Goal: Transaction & Acquisition: Book appointment/travel/reservation

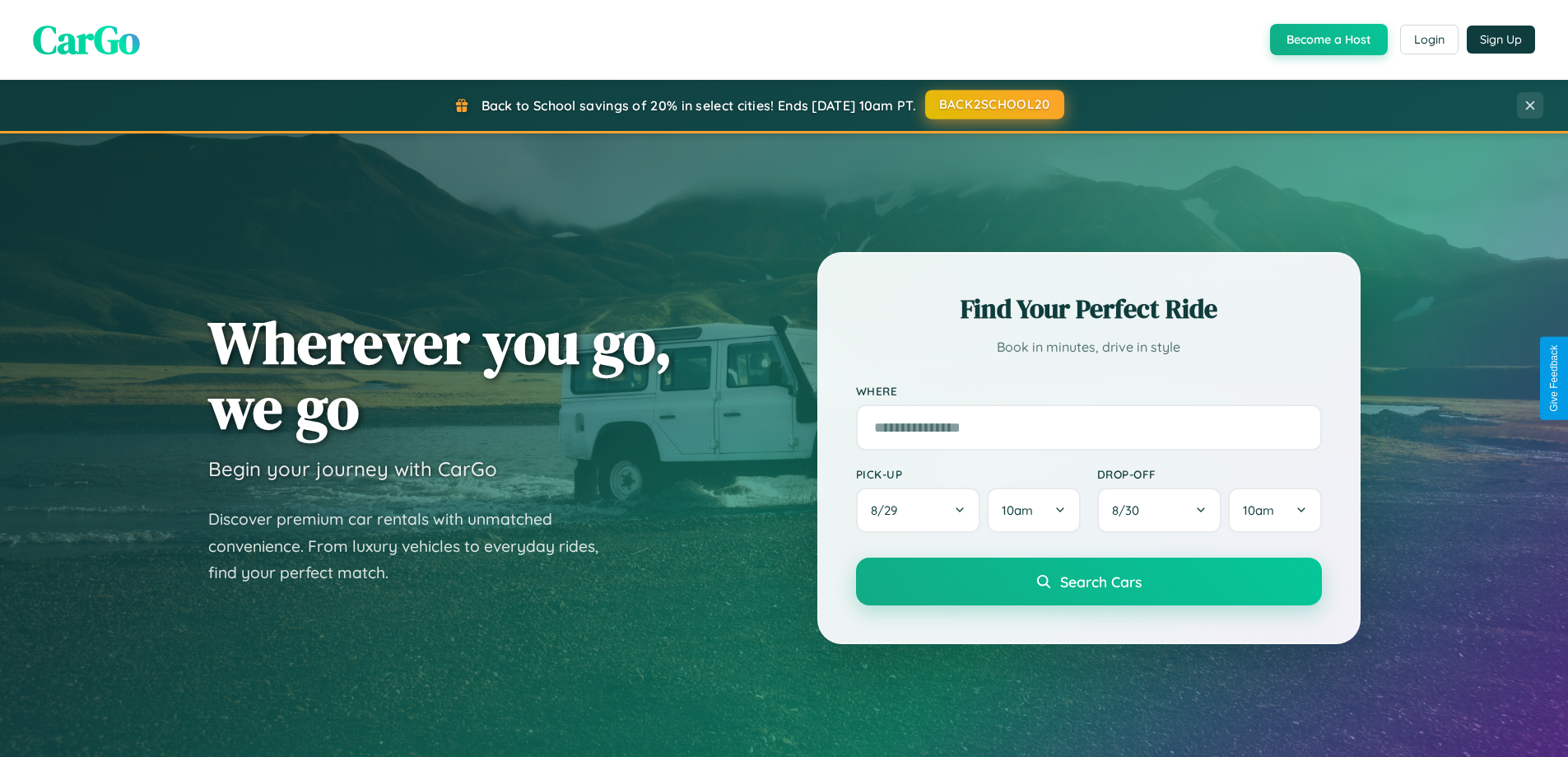
click at [994, 104] on button "BACK2SCHOOL20" at bounding box center [995, 104] width 139 height 30
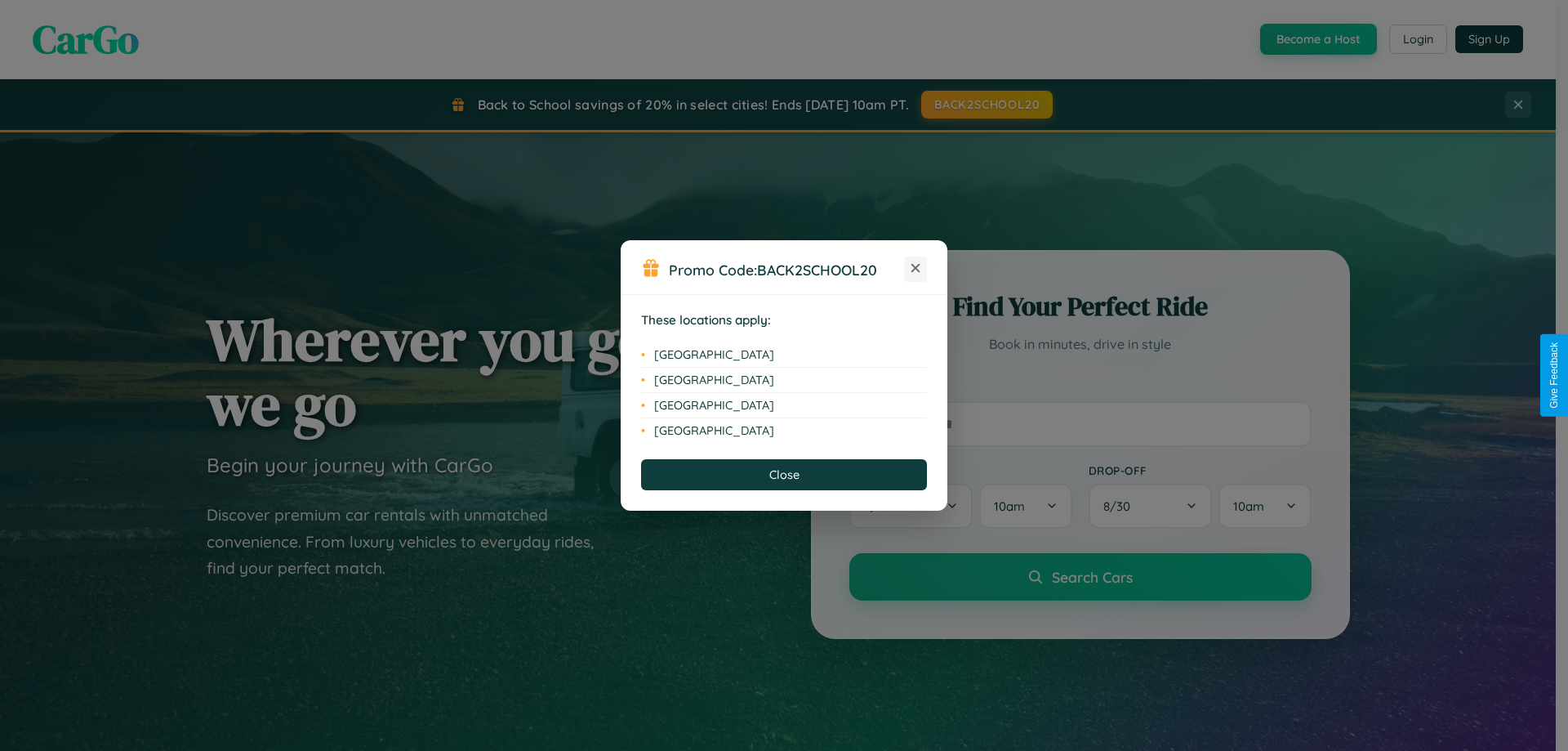
click at [915, 269] on icon at bounding box center [915, 268] width 9 height 9
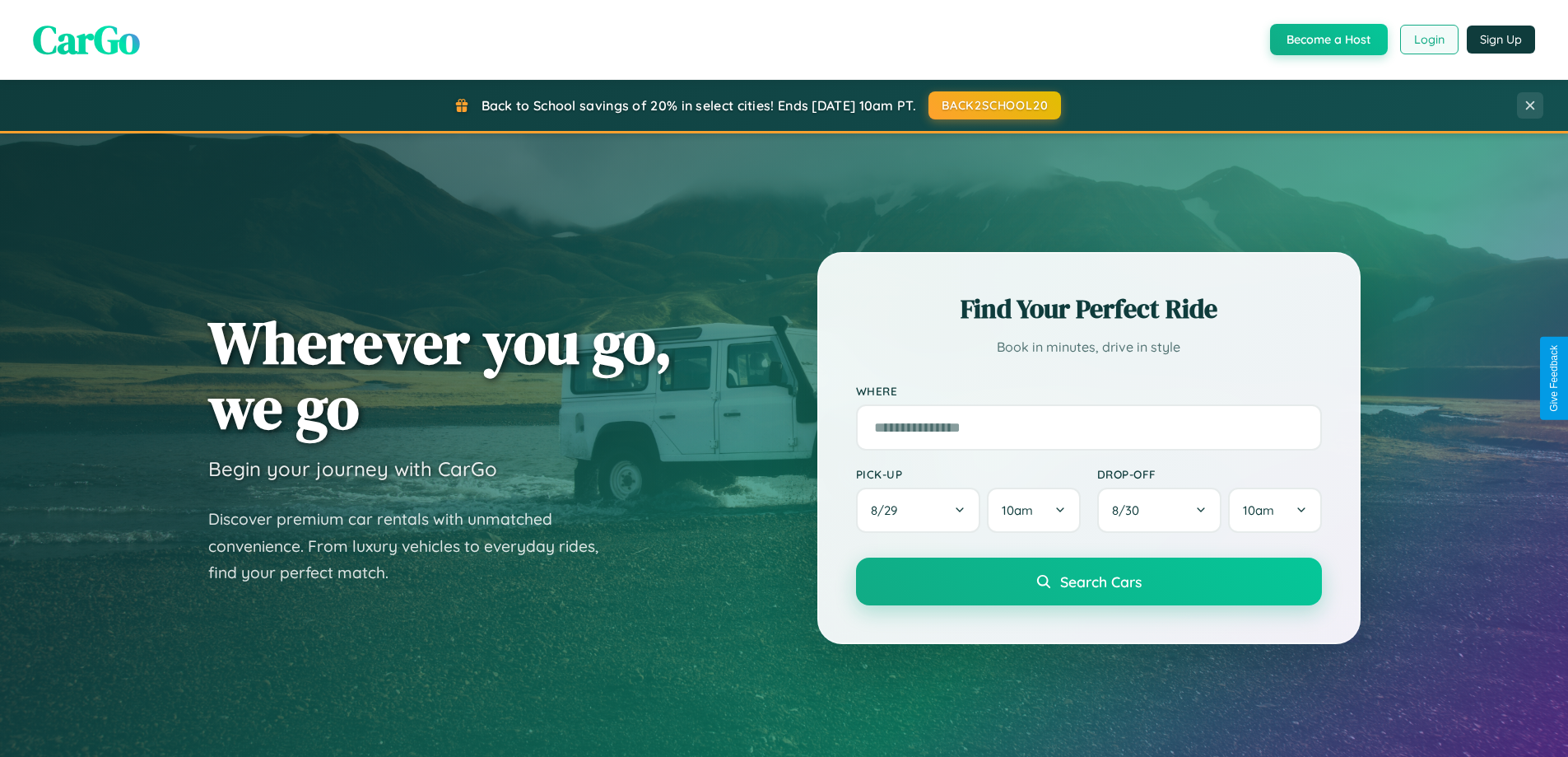
click at [1428, 40] on button "Login" at bounding box center [1429, 40] width 59 height 30
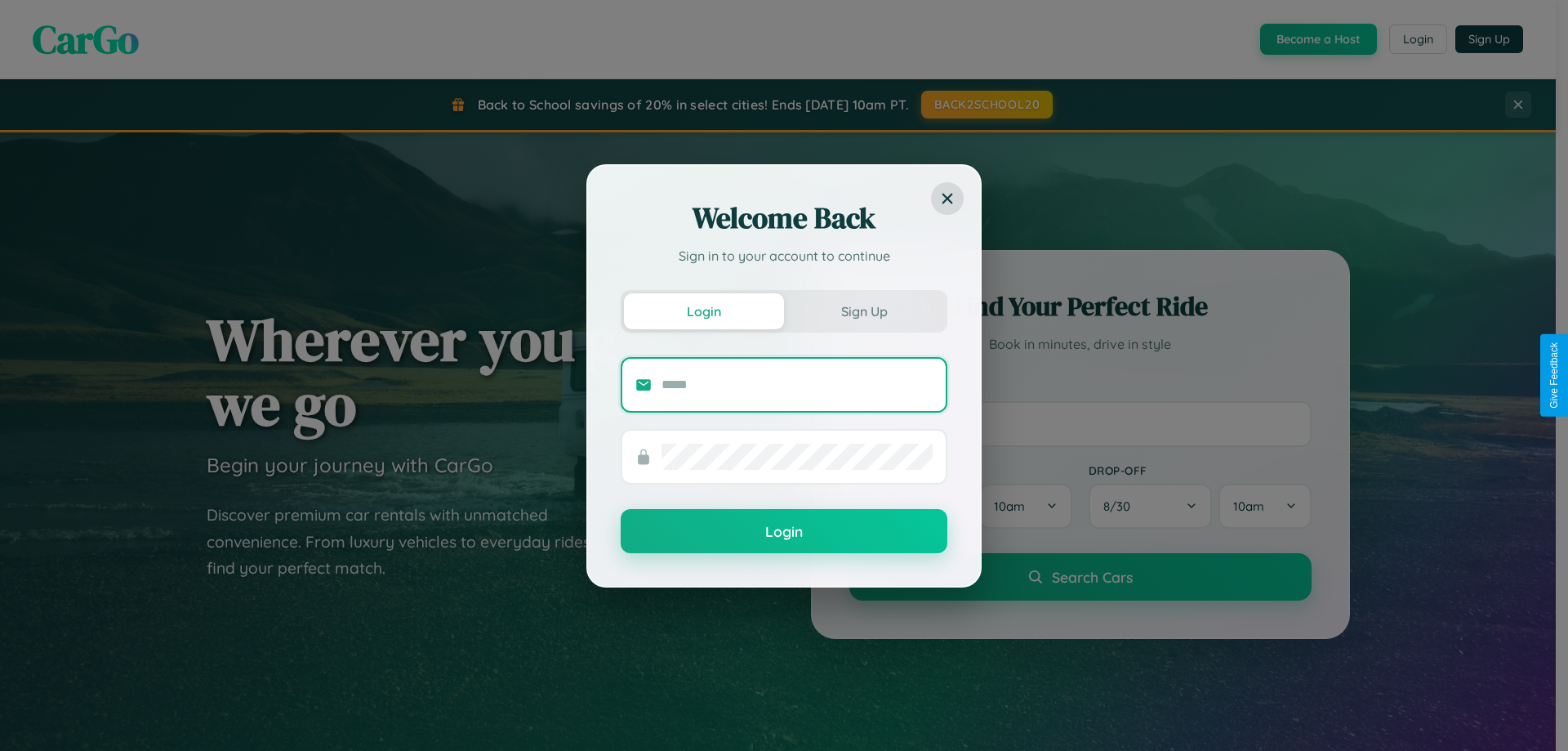
click at [797, 384] on input "text" at bounding box center [797, 385] width 271 height 26
type input "**********"
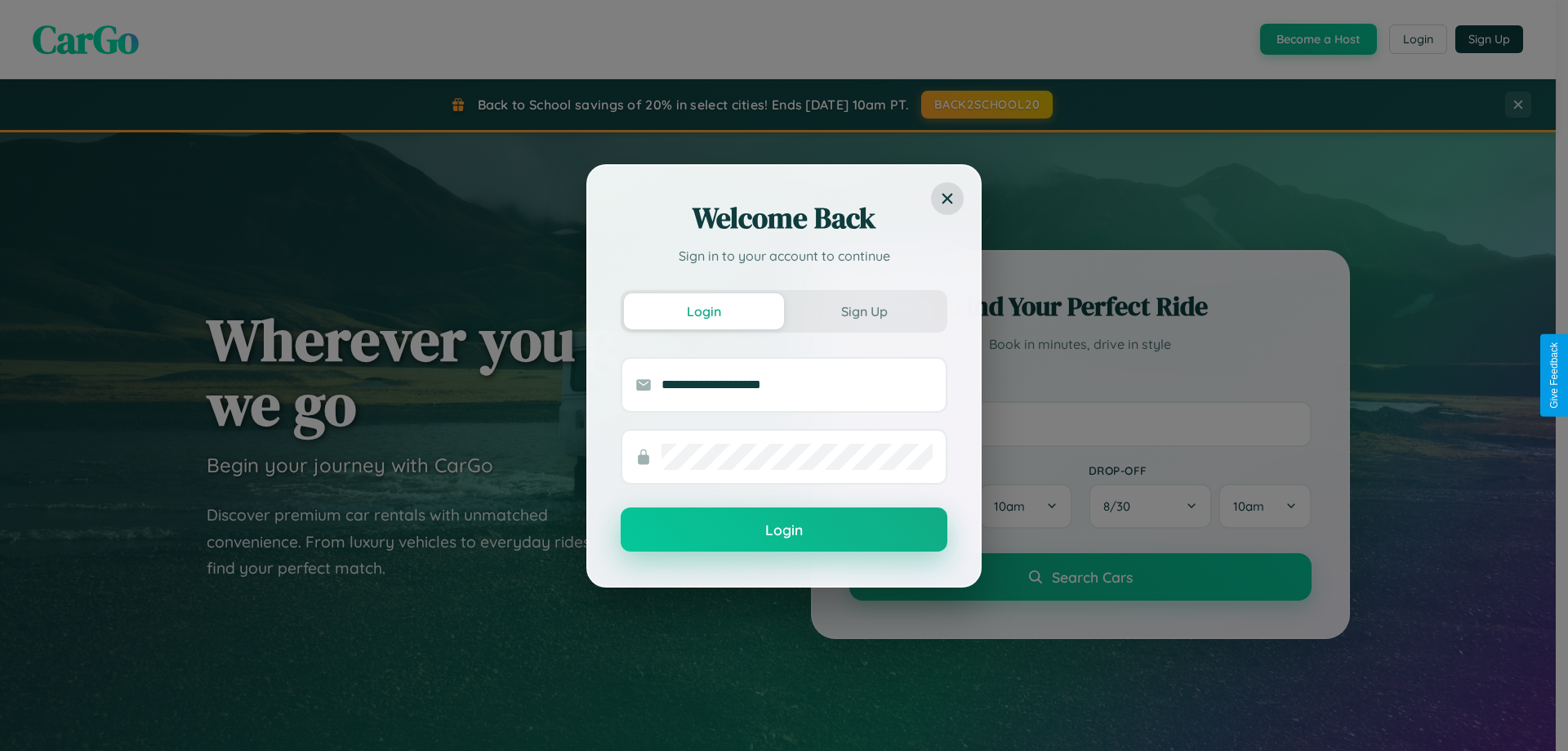
click at [784, 531] on button "Login" at bounding box center [784, 530] width 326 height 44
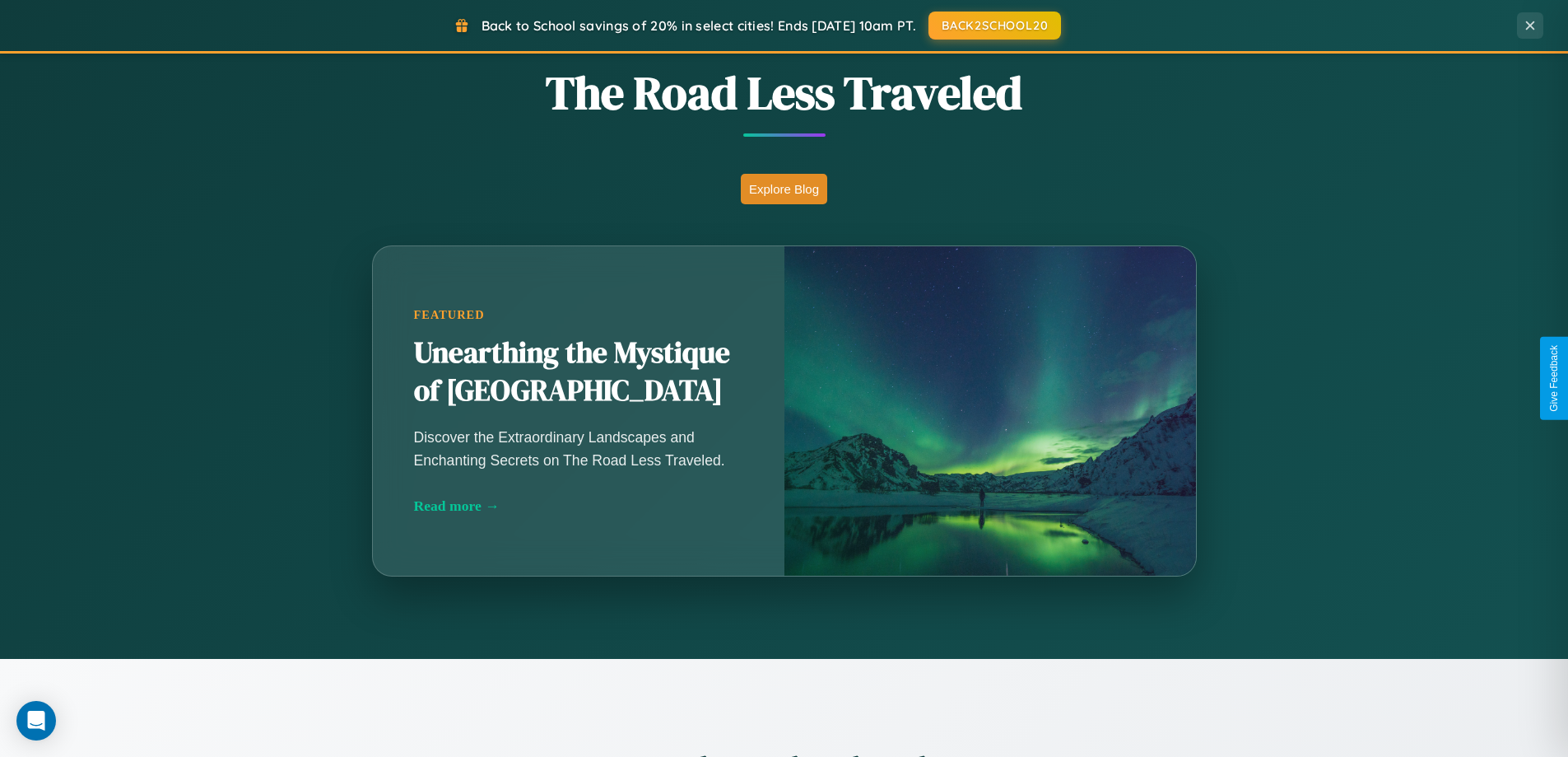
scroll to position [2646, 0]
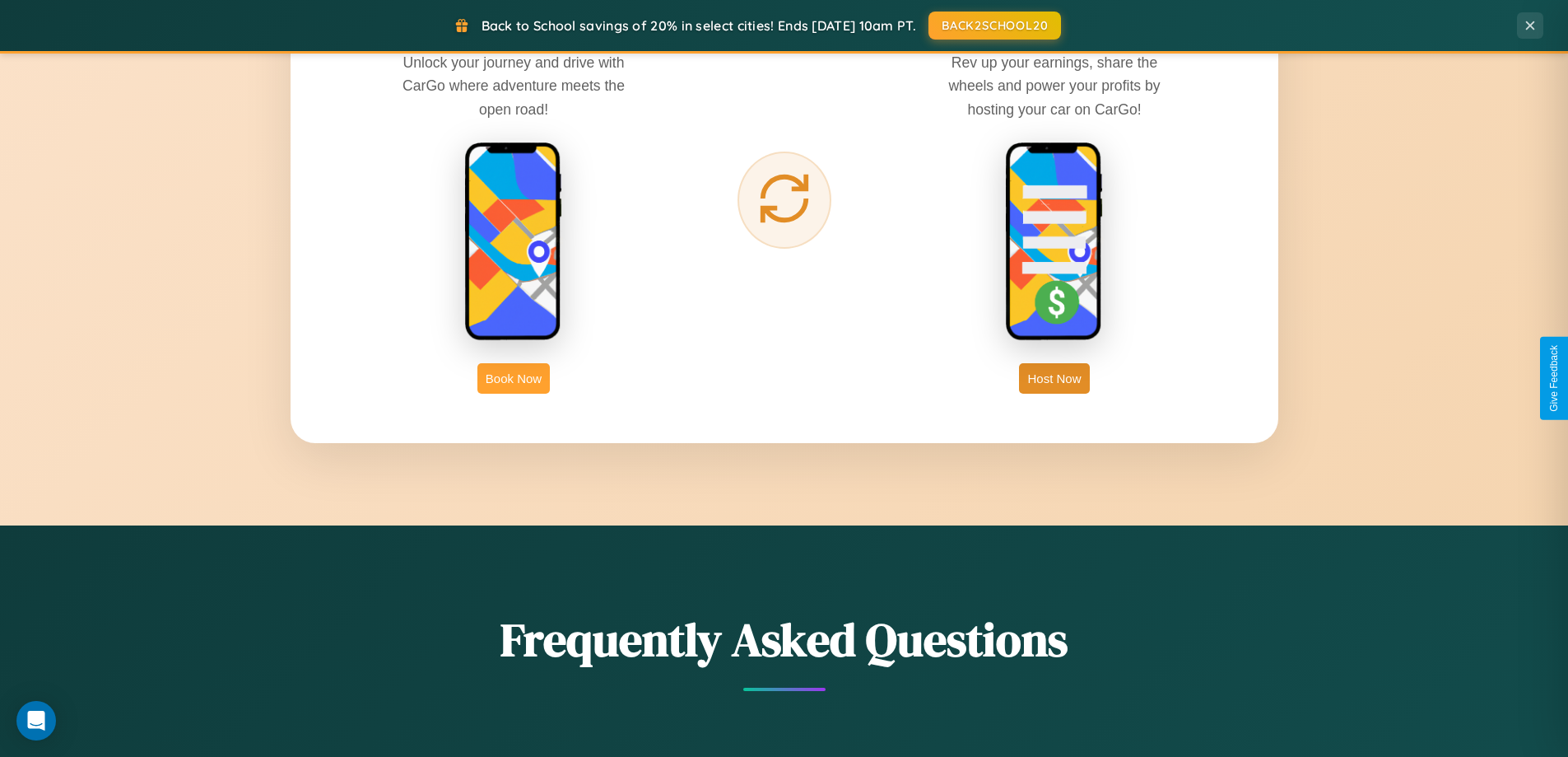
click at [514, 378] on button "Book Now" at bounding box center [513, 378] width 72 height 31
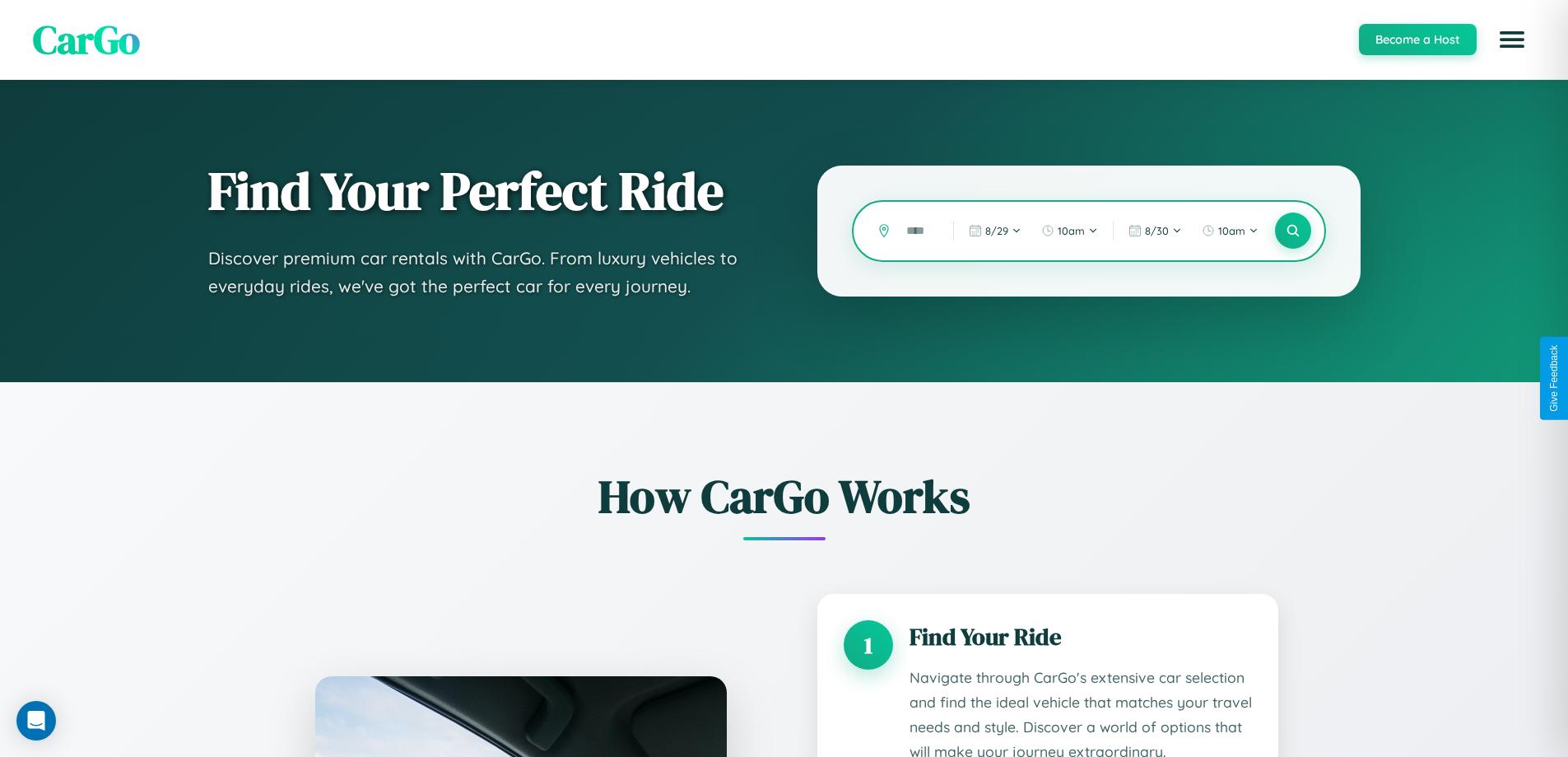
click at [917, 230] on input "text" at bounding box center [917, 230] width 39 height 29
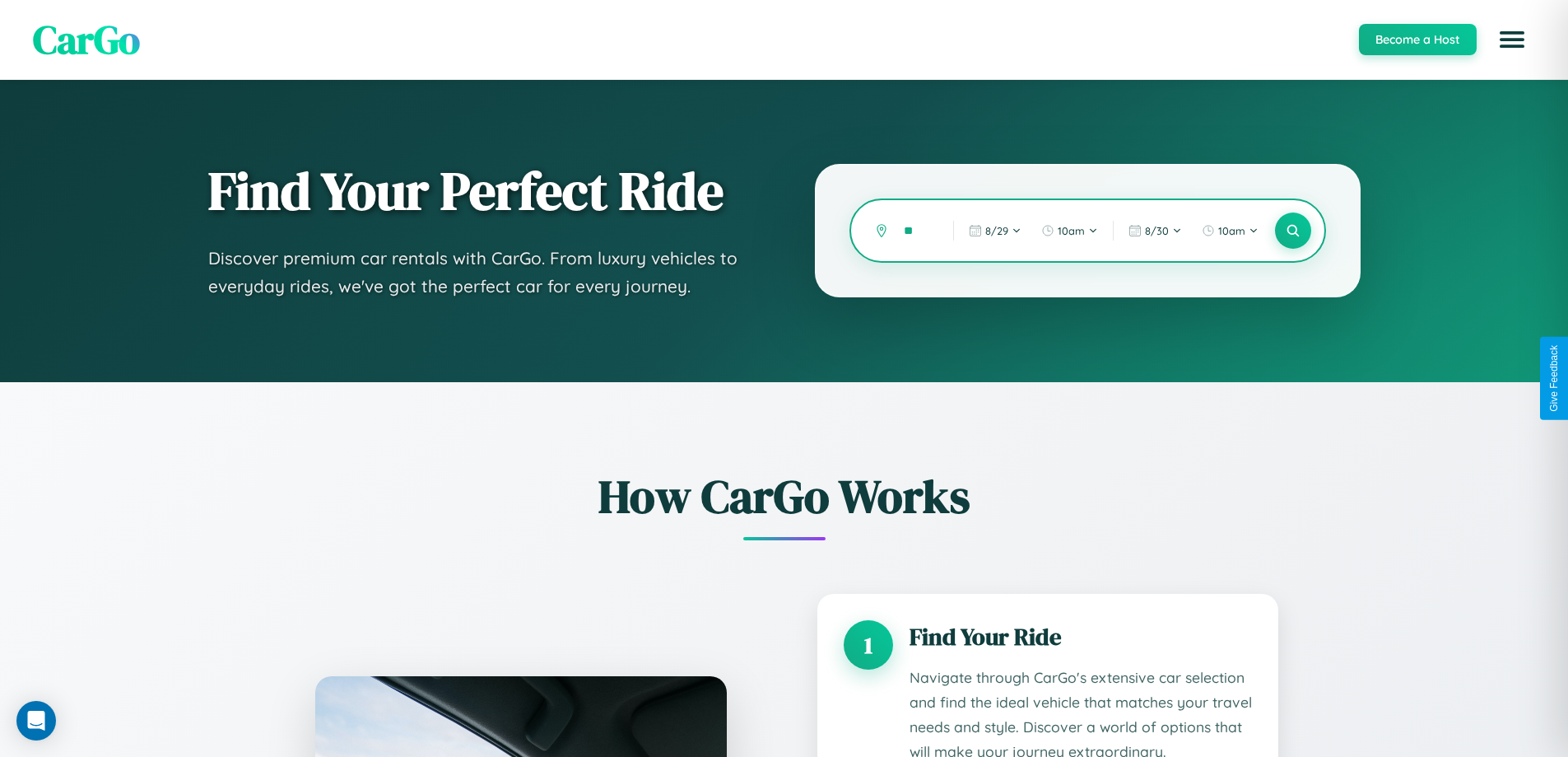
type input "*"
type input "*********"
click at [1292, 230] on icon at bounding box center [1292, 230] width 16 height 16
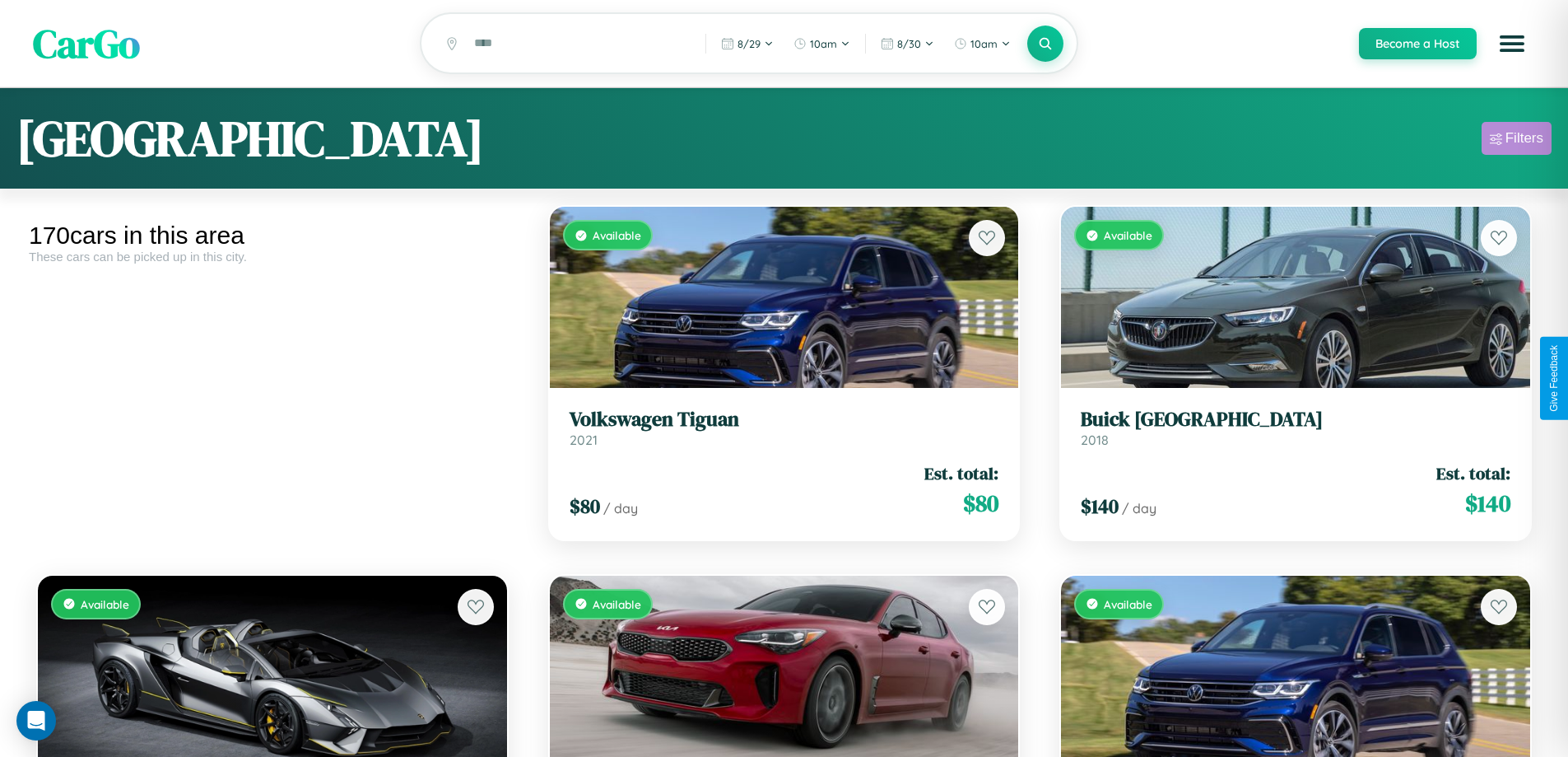
click at [1516, 141] on div "Filters" at bounding box center [1525, 138] width 38 height 17
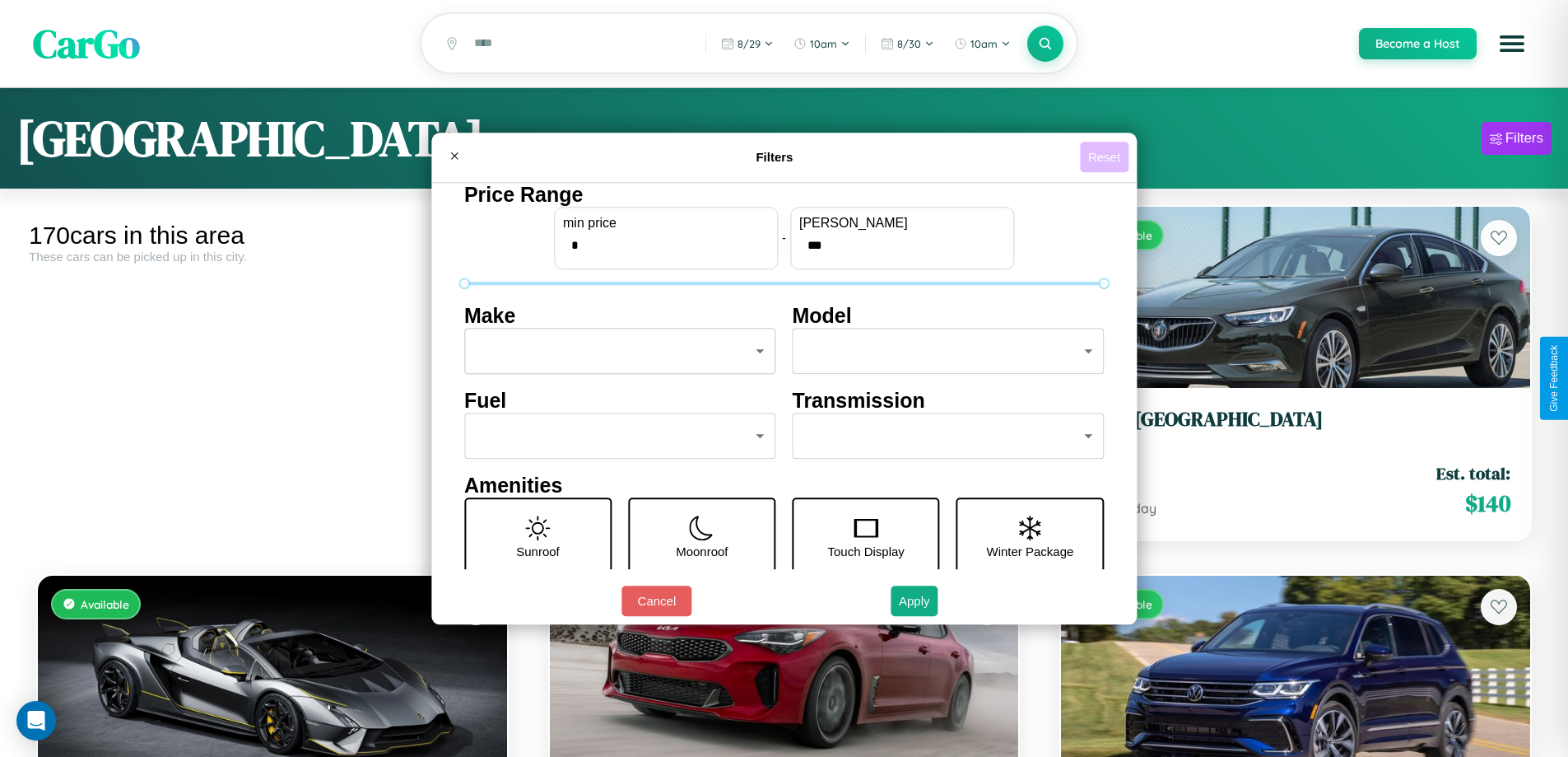
click at [1106, 157] on button "Reset" at bounding box center [1104, 157] width 49 height 31
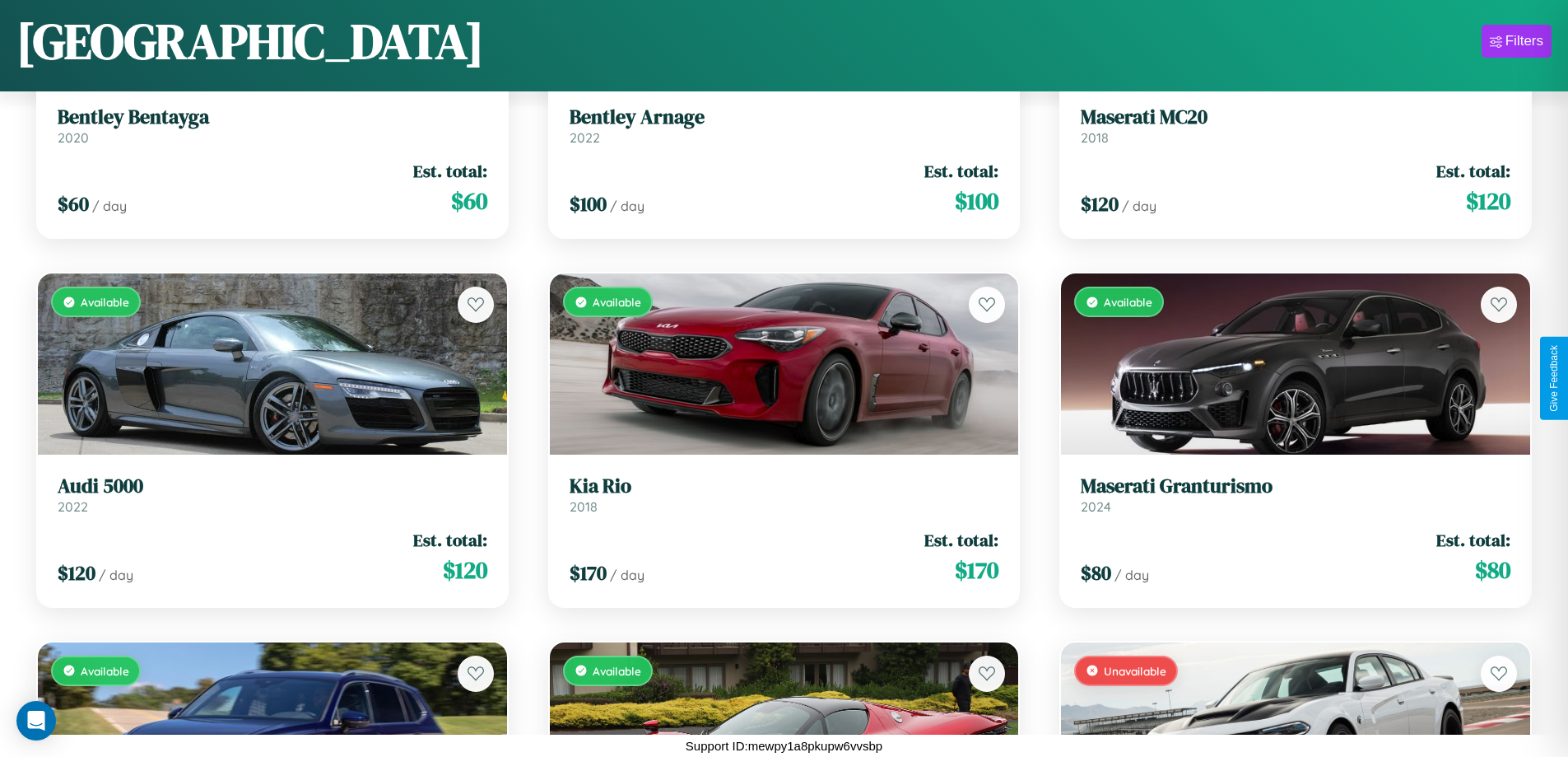
scroll to position [1706, 0]
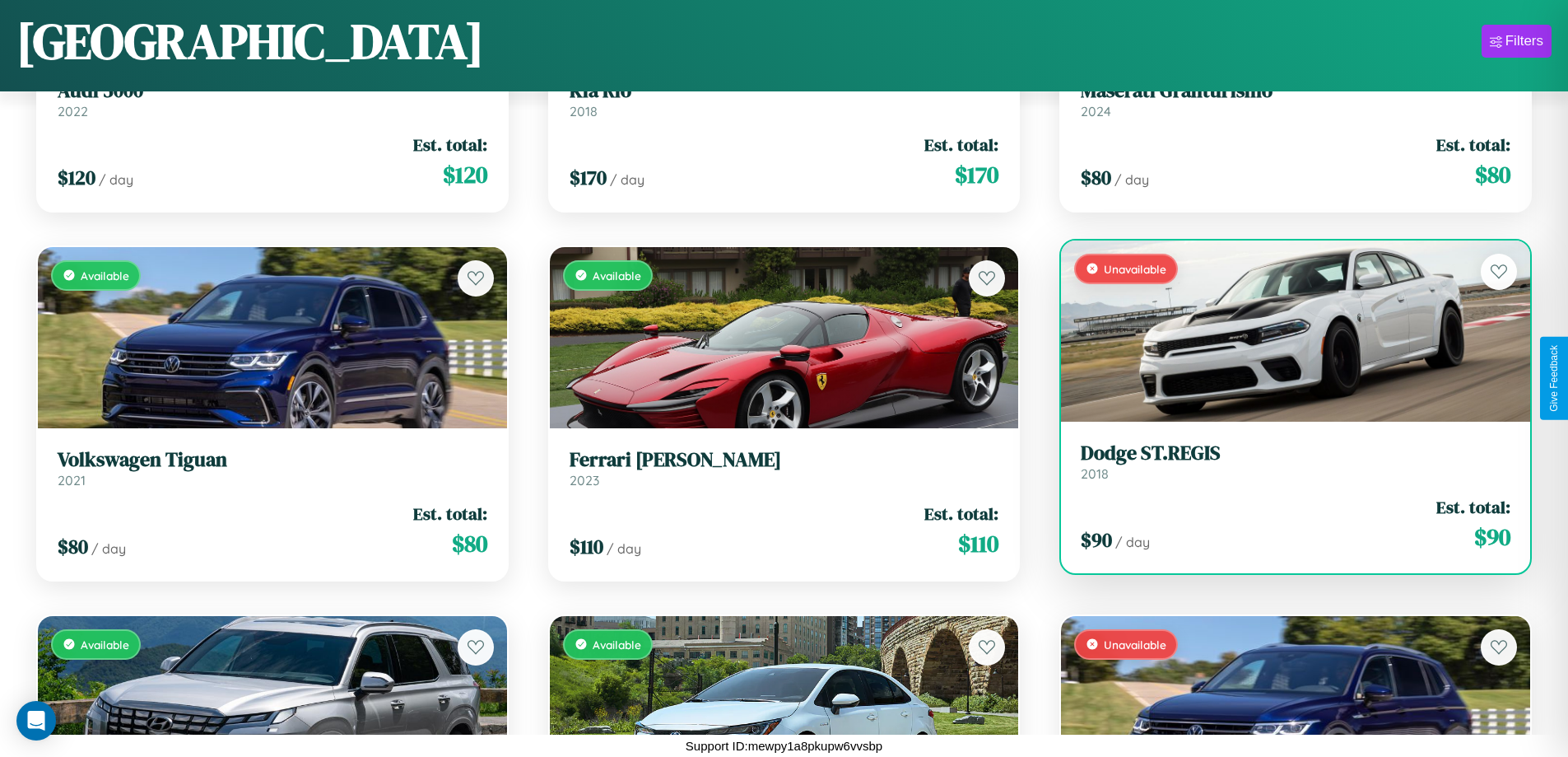
click at [1285, 468] on link "Dodge ST.REGIS 2018" at bounding box center [1295, 461] width 429 height 41
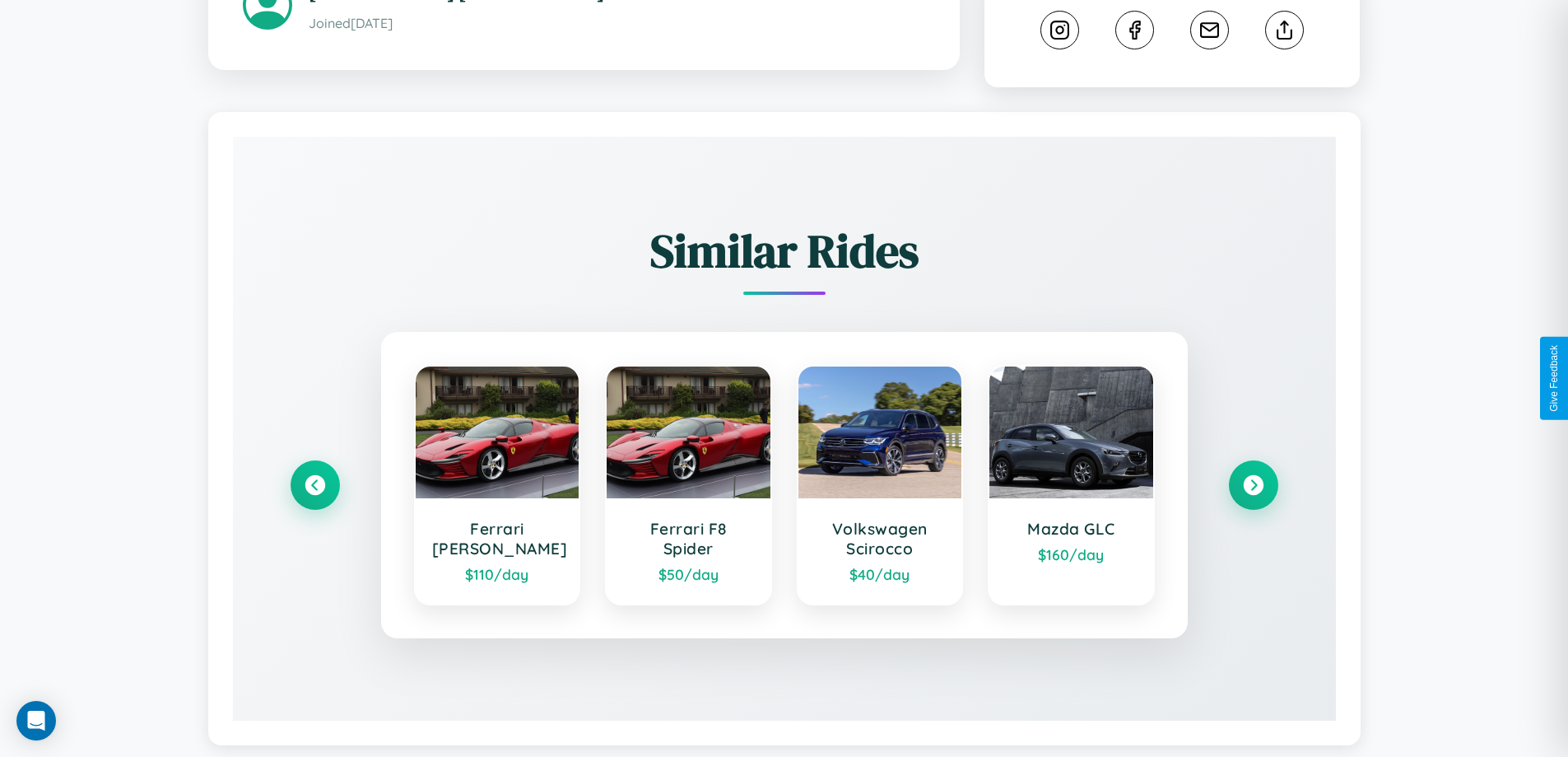
scroll to position [968, 0]
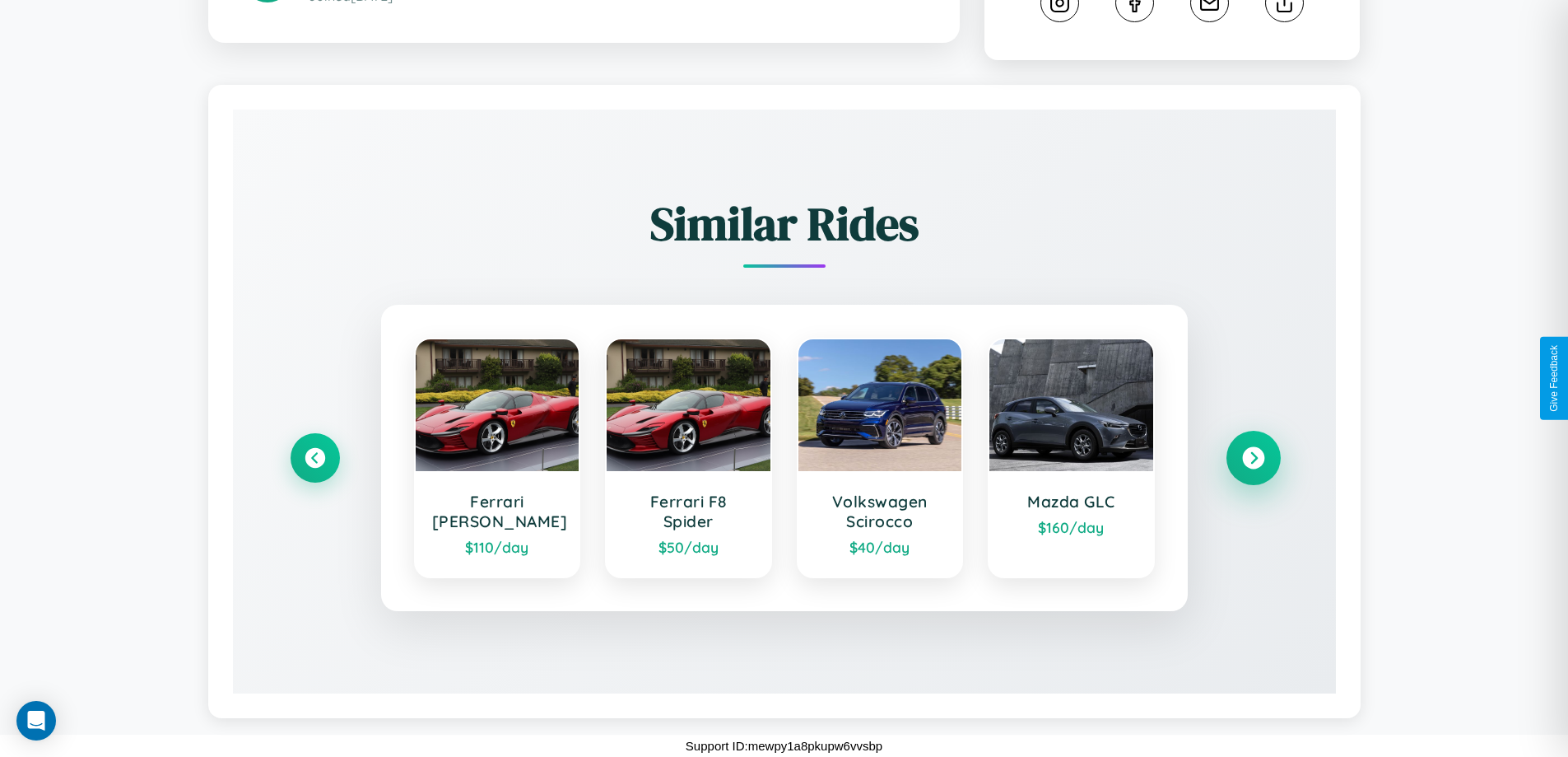
click at [1253, 458] on icon at bounding box center [1253, 458] width 22 height 22
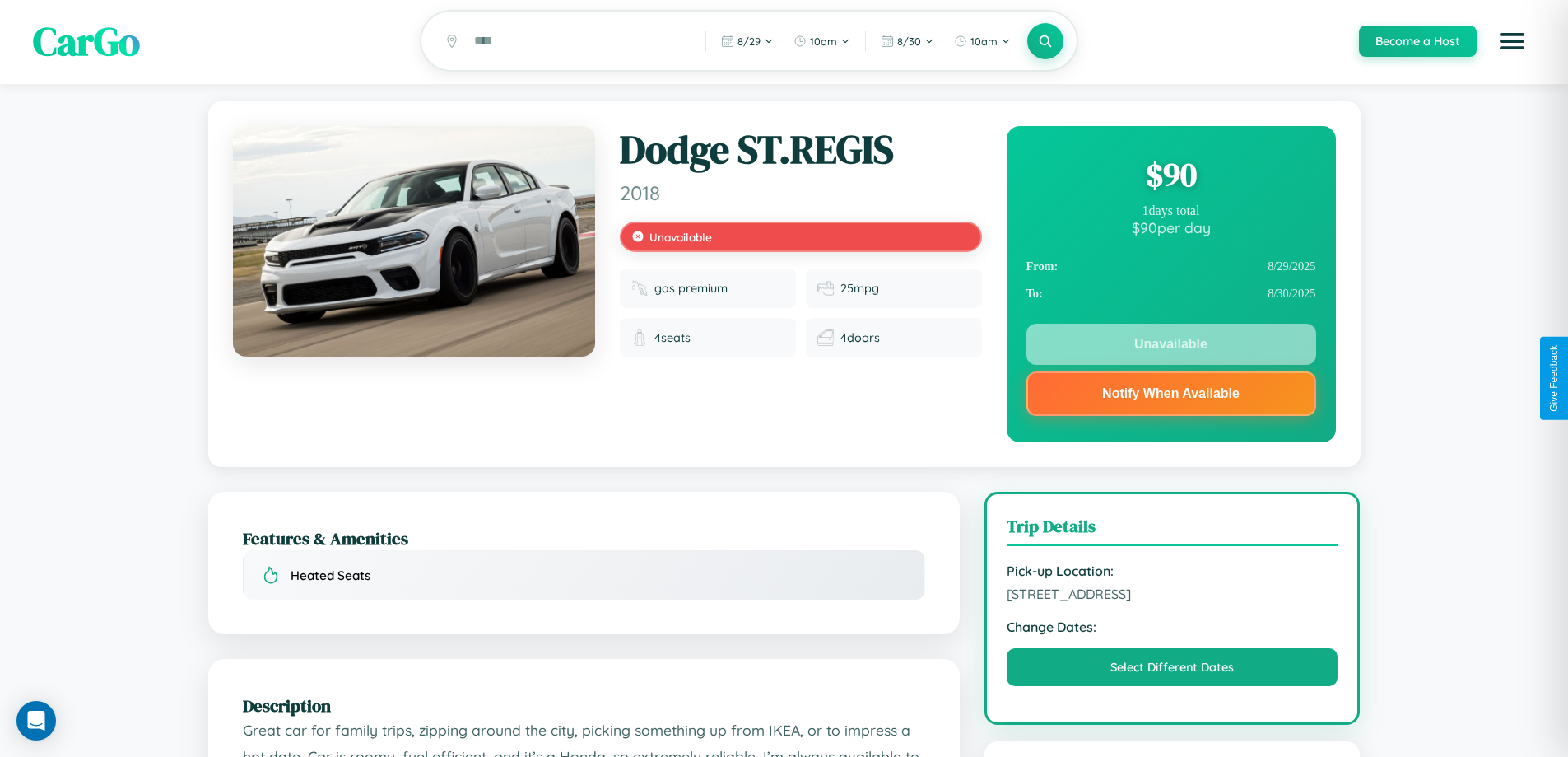
scroll to position [0, 0]
